Goal: Transaction & Acquisition: Register for event/course

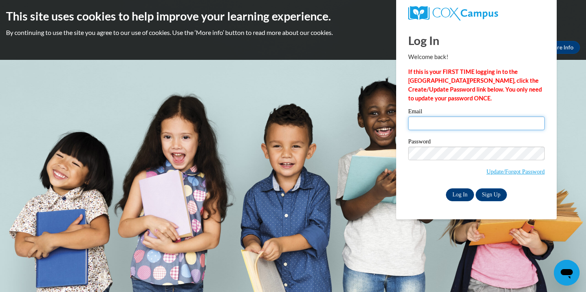
type input "[EMAIL_ADDRESS][DOMAIN_NAME]"
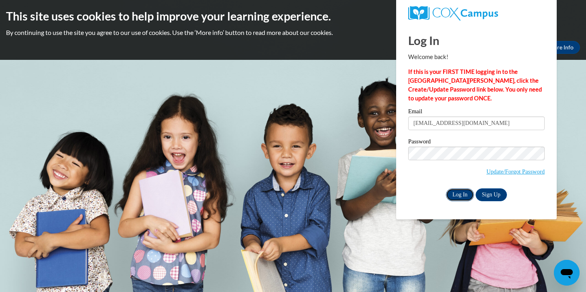
click at [463, 193] on input "Log In" at bounding box center [460, 194] width 28 height 13
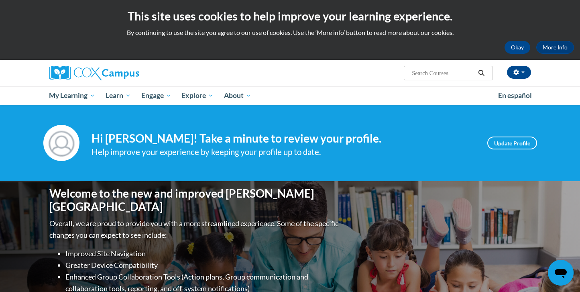
click at [478, 72] on icon "Search" at bounding box center [481, 73] width 7 height 6
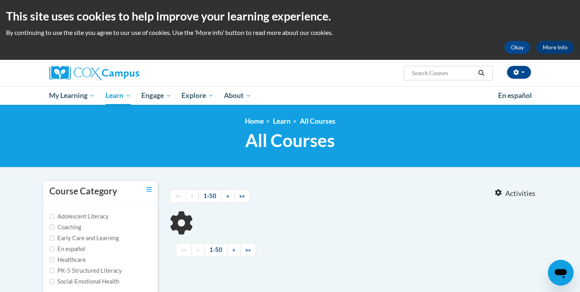
click at [430, 77] on input "Search..." at bounding box center [443, 73] width 64 height 10
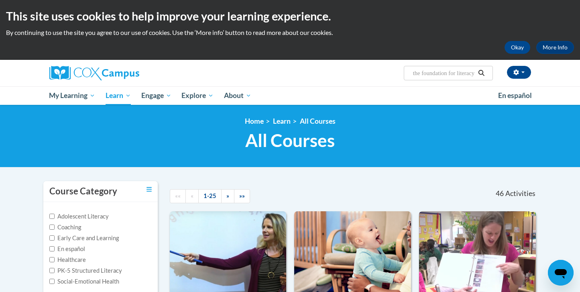
type input "oral language is the foundation for literacy"
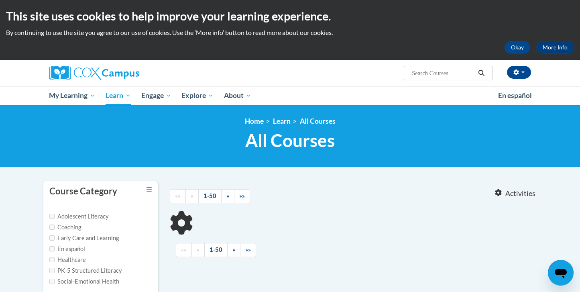
type input "oral language is the foundation for literacy"
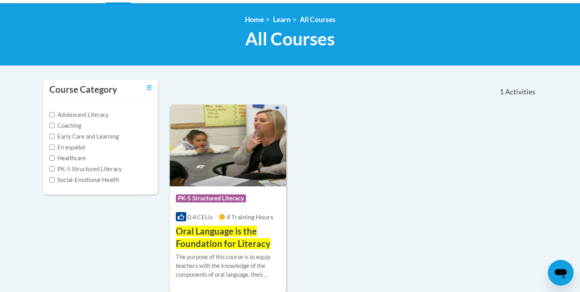
scroll to position [105, 0]
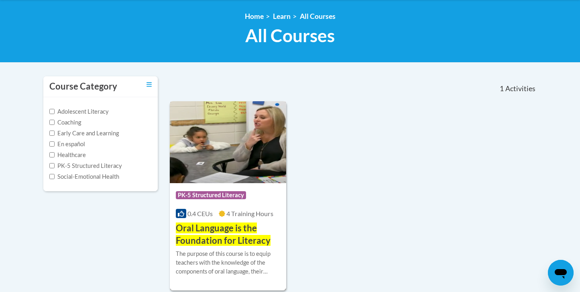
click at [262, 235] on h3 "Oral Language is the Foundation for Literacy" at bounding box center [228, 234] width 105 height 25
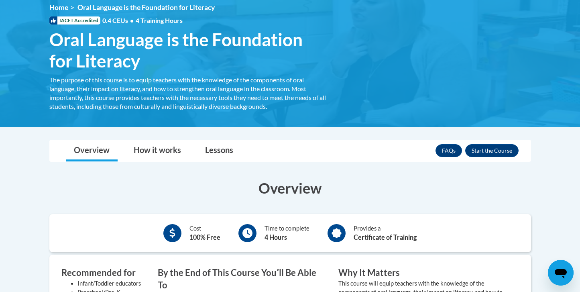
scroll to position [103, 0]
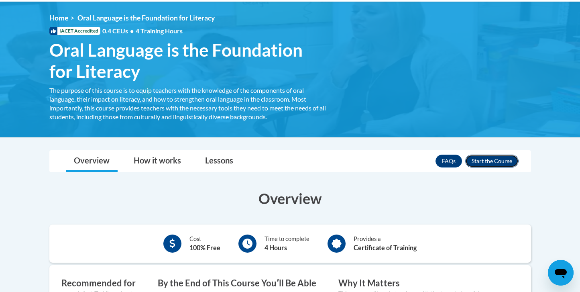
click at [495, 161] on button "Enroll" at bounding box center [492, 161] width 53 height 13
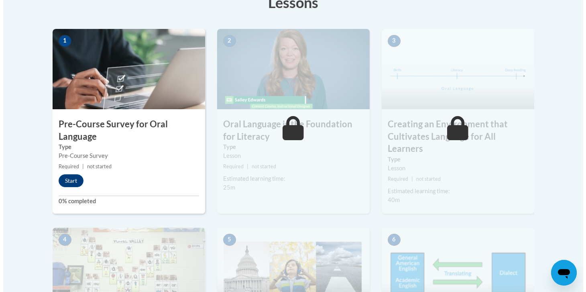
scroll to position [240, 0]
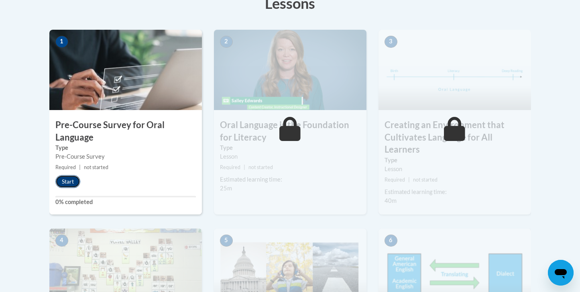
click at [70, 177] on button "Start" at bounding box center [67, 181] width 25 height 13
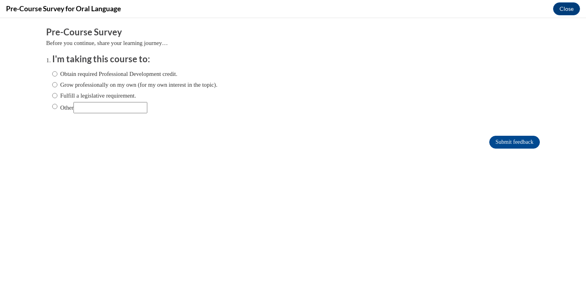
scroll to position [0, 0]
click at [113, 86] on label "Grow professionally on my own (for my own interest in the topic)." at bounding box center [135, 84] width 166 height 9
click at [57, 86] on input "Grow professionally on my own (for my own interest in the topic)." at bounding box center [54, 84] width 5 height 9
radio input "true"
click at [516, 141] on input "Submit feedback" at bounding box center [515, 142] width 51 height 13
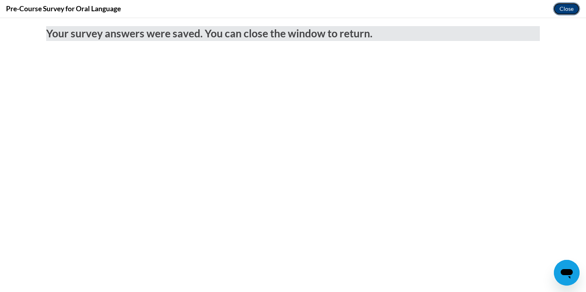
click at [570, 10] on button "Close" at bounding box center [567, 8] width 27 height 13
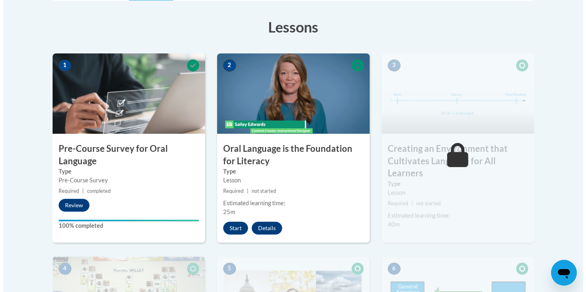
scroll to position [216, 0]
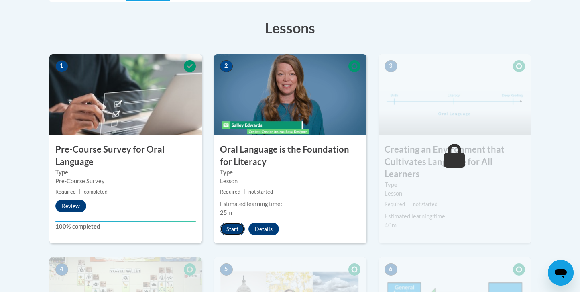
click at [230, 227] on button "Start" at bounding box center [232, 229] width 25 height 13
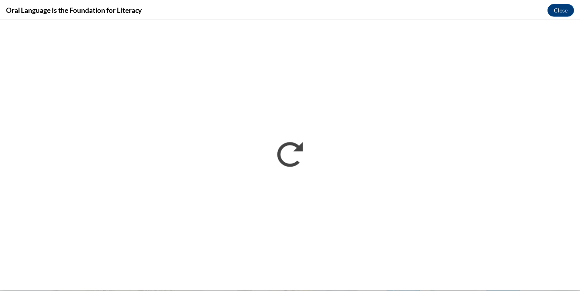
scroll to position [0, 0]
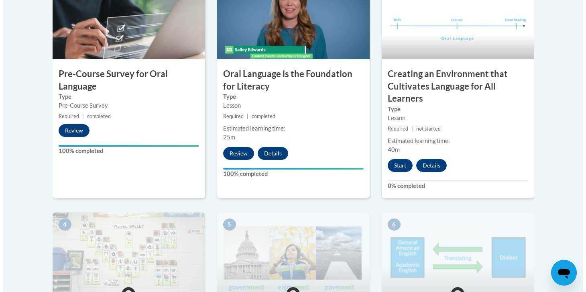
scroll to position [292, 0]
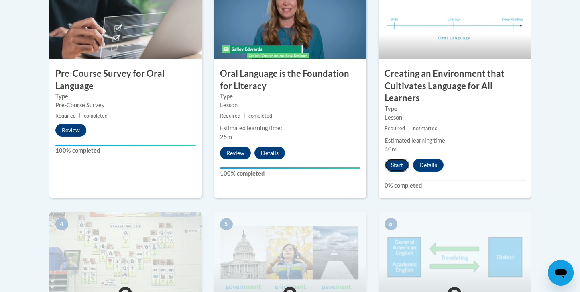
click at [397, 168] on button "Start" at bounding box center [397, 165] width 25 height 13
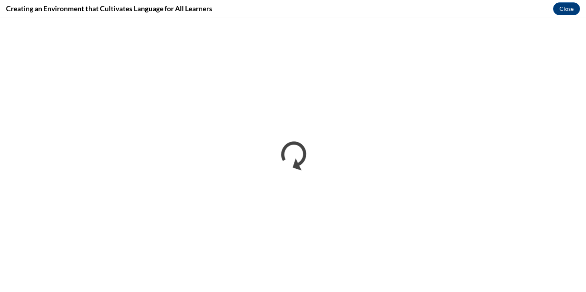
scroll to position [0, 0]
